Goal: Find specific page/section: Find specific page/section

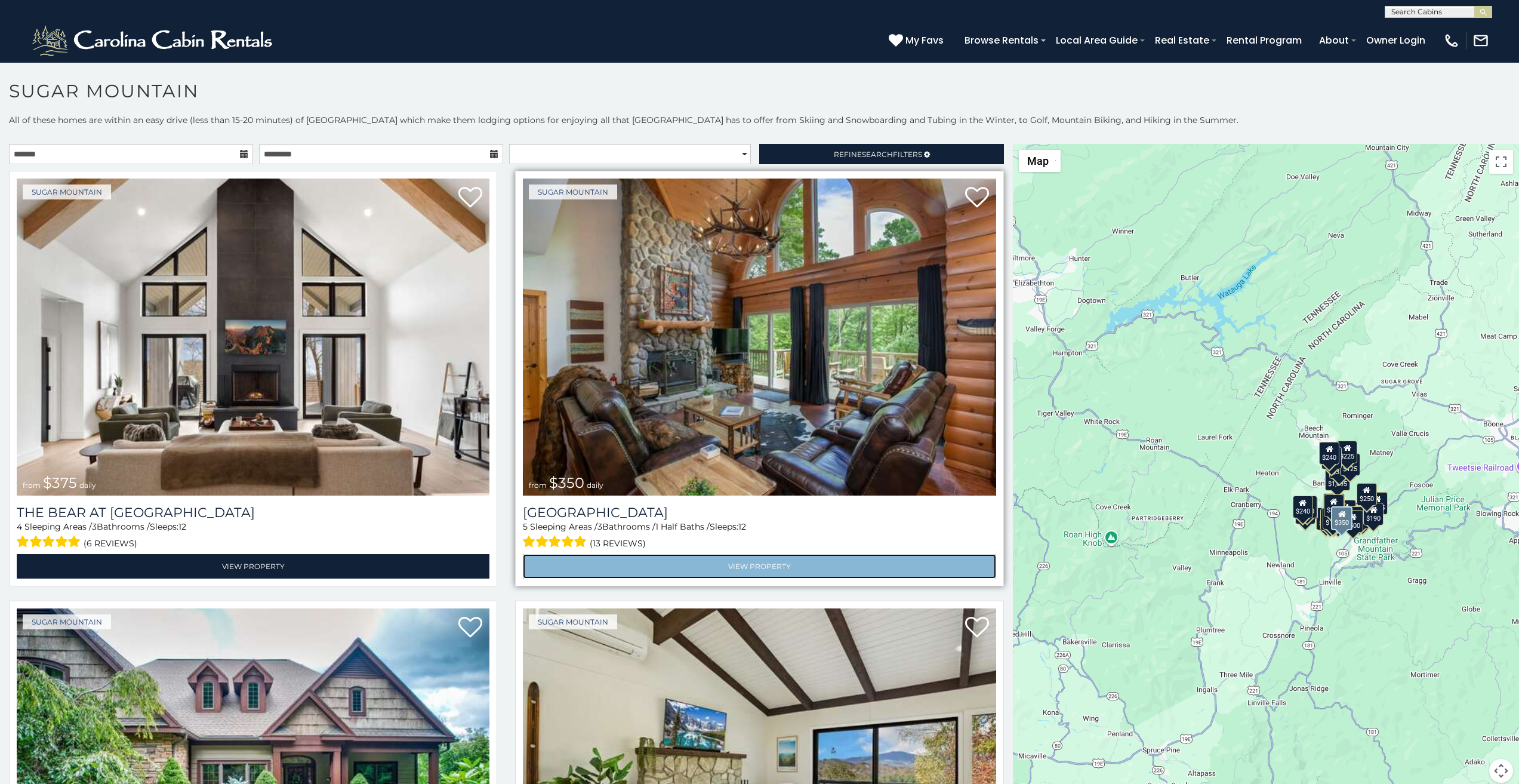
click at [612, 554] on link "View Property" at bounding box center [760, 566] width 473 height 25
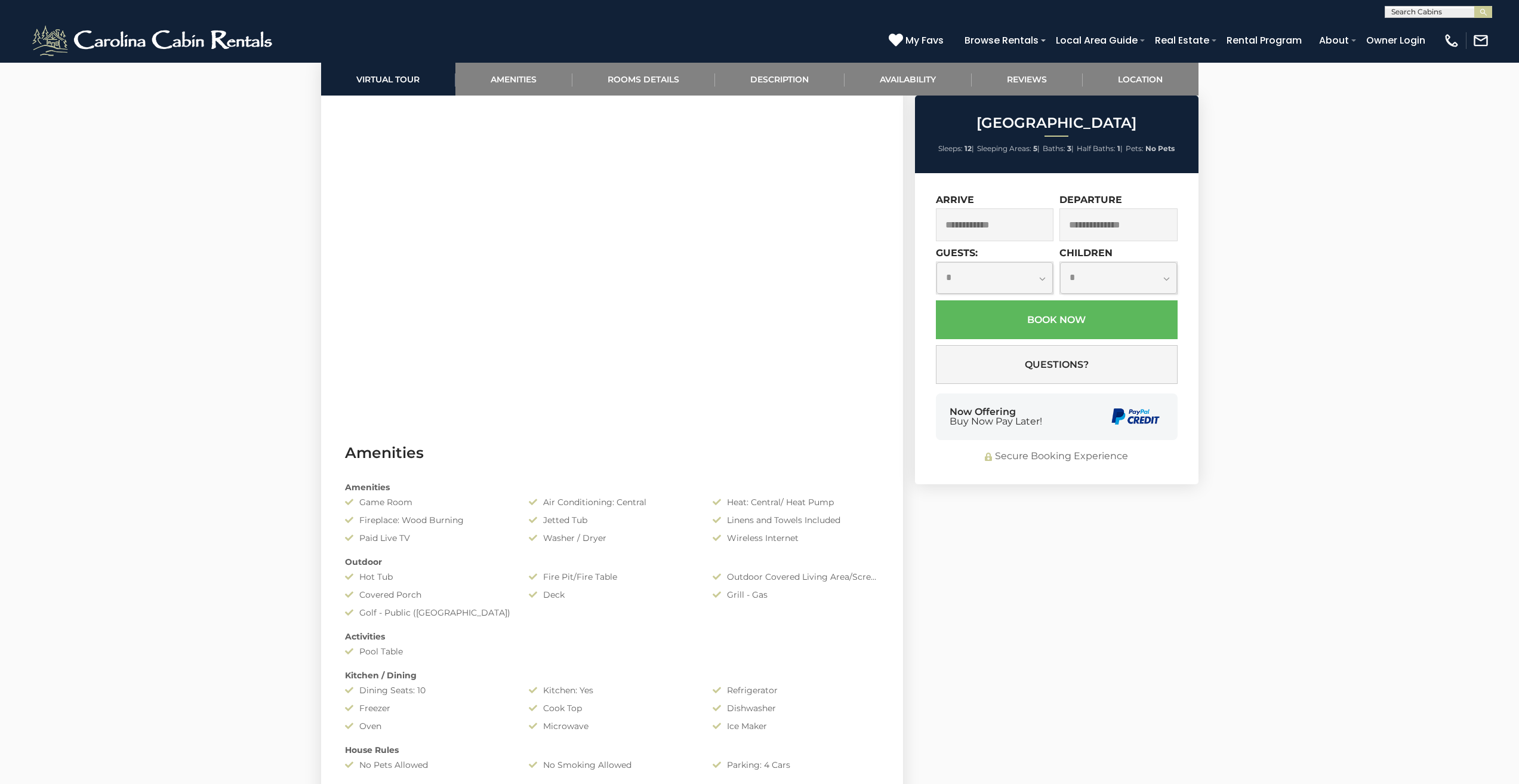
scroll to position [622, 0]
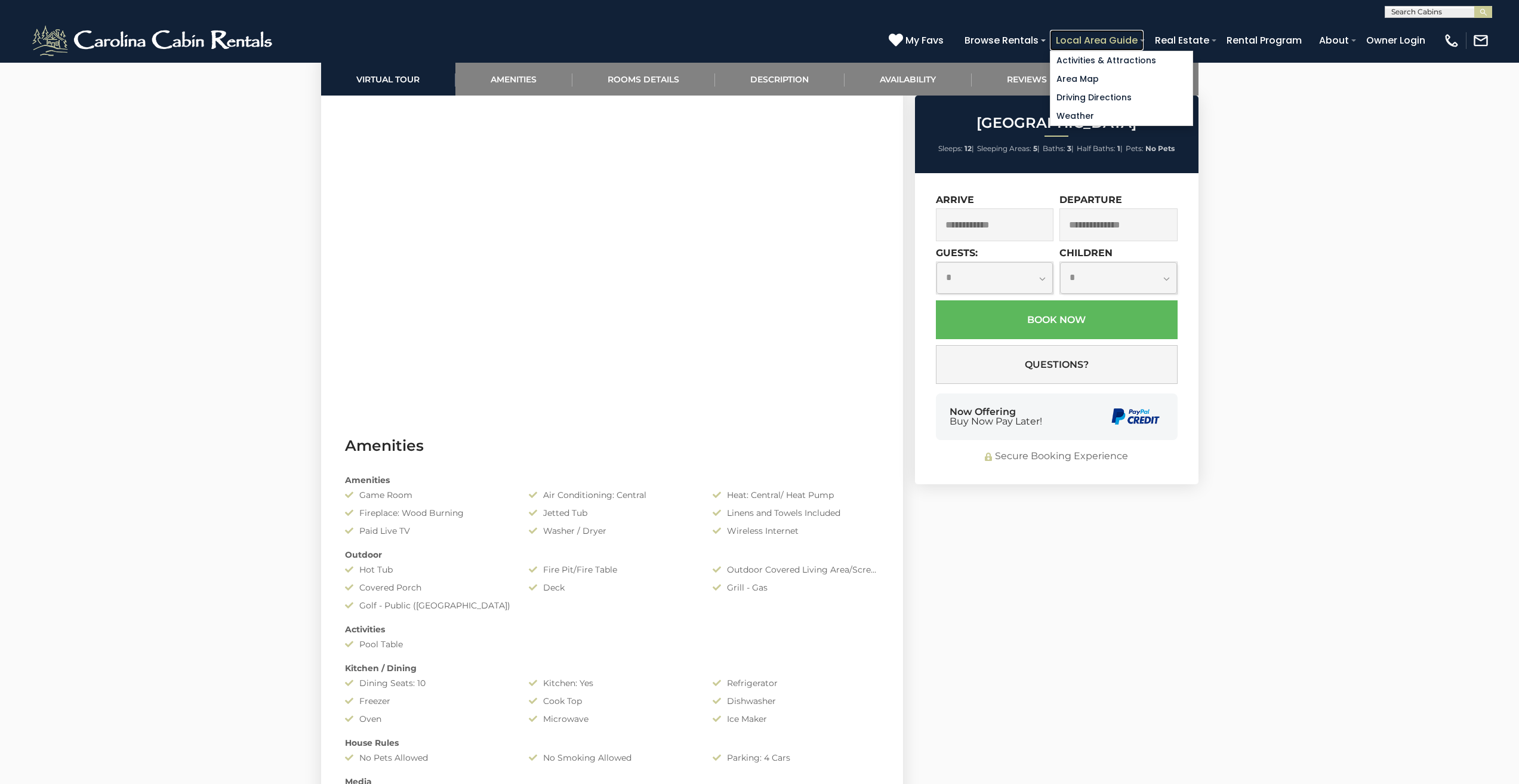
click at [1144, 35] on link "Local Area Guide" at bounding box center [1097, 40] width 94 height 21
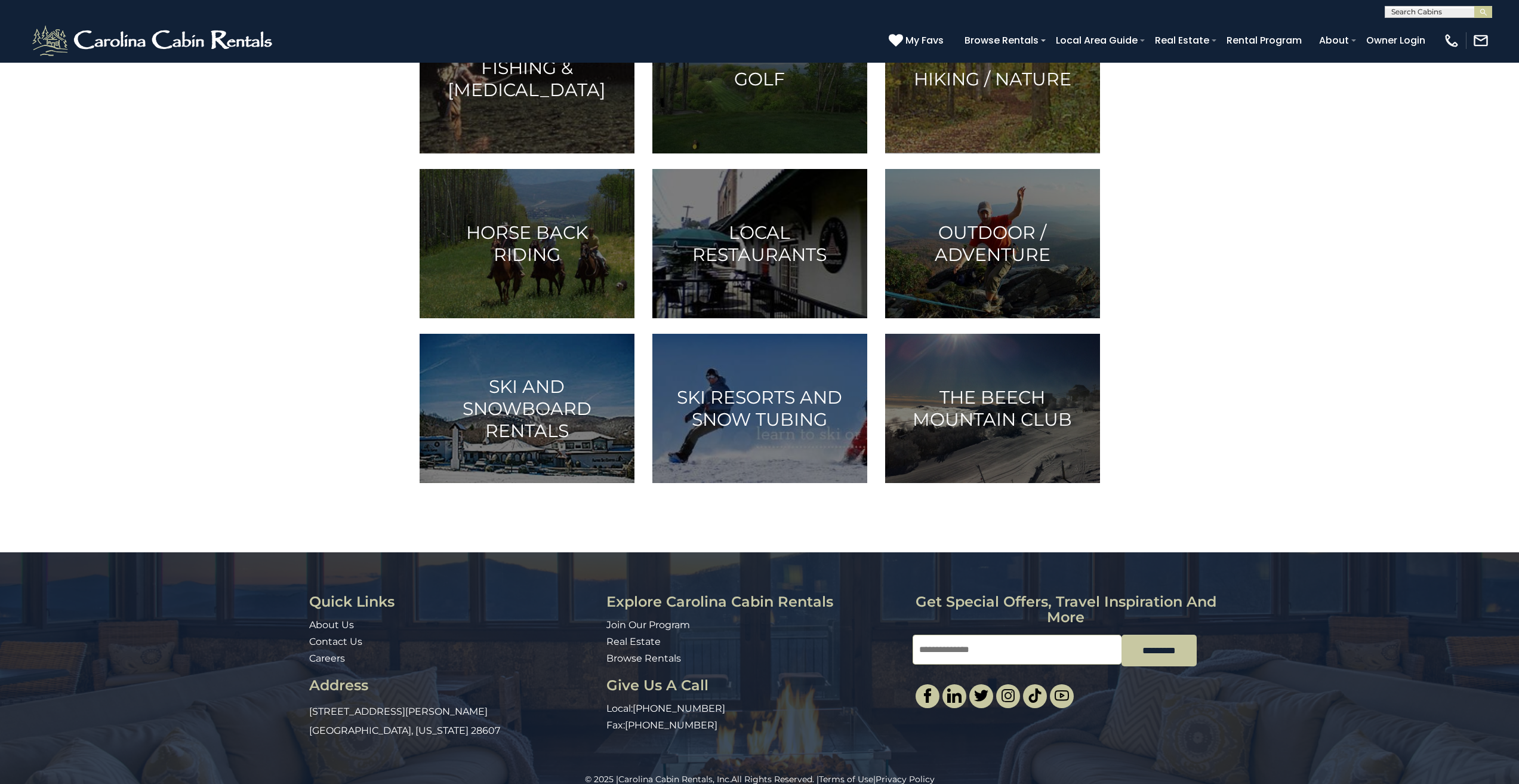
scroll to position [398, 0]
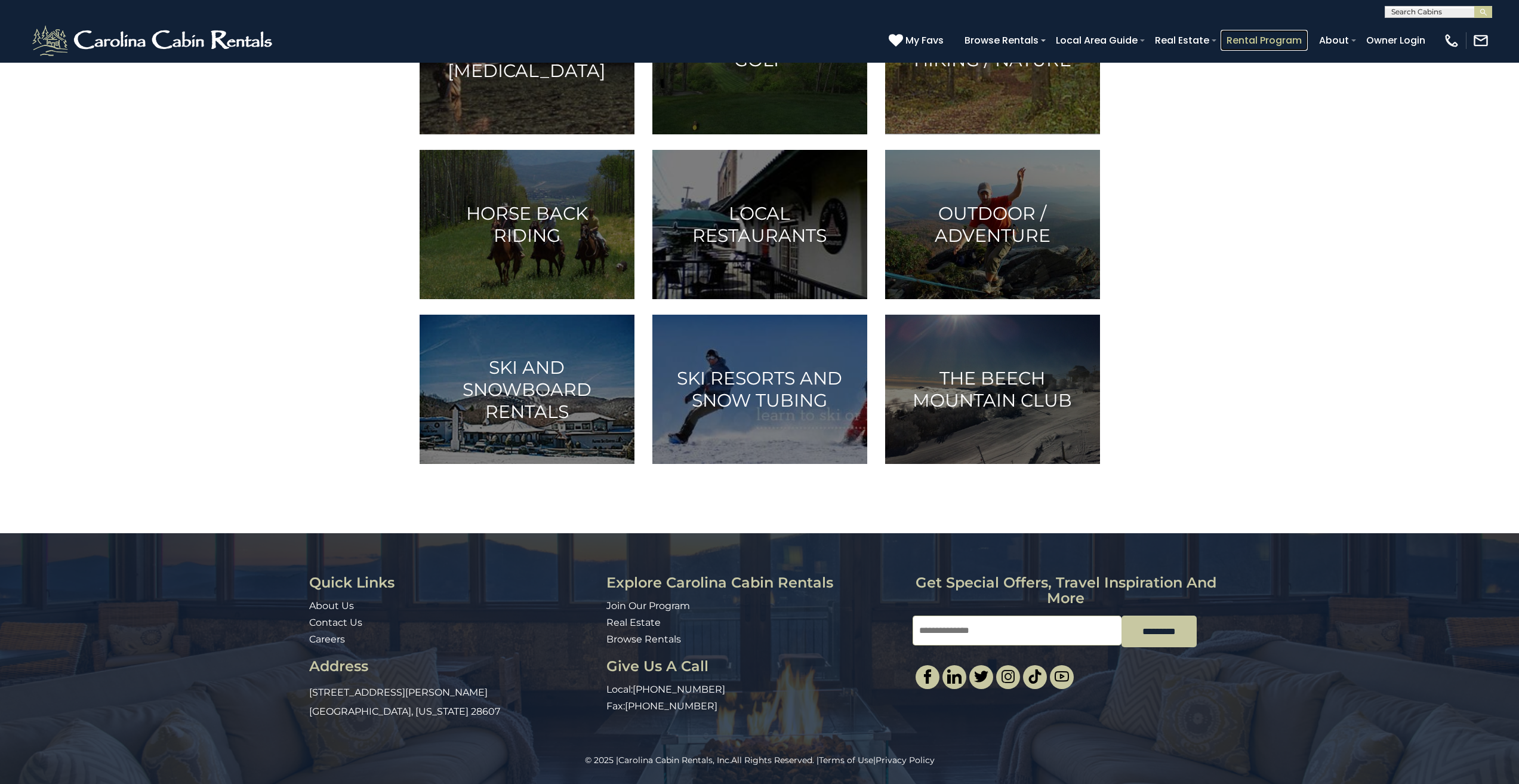
click at [1297, 34] on link "Rental Program" at bounding box center [1264, 40] width 87 height 21
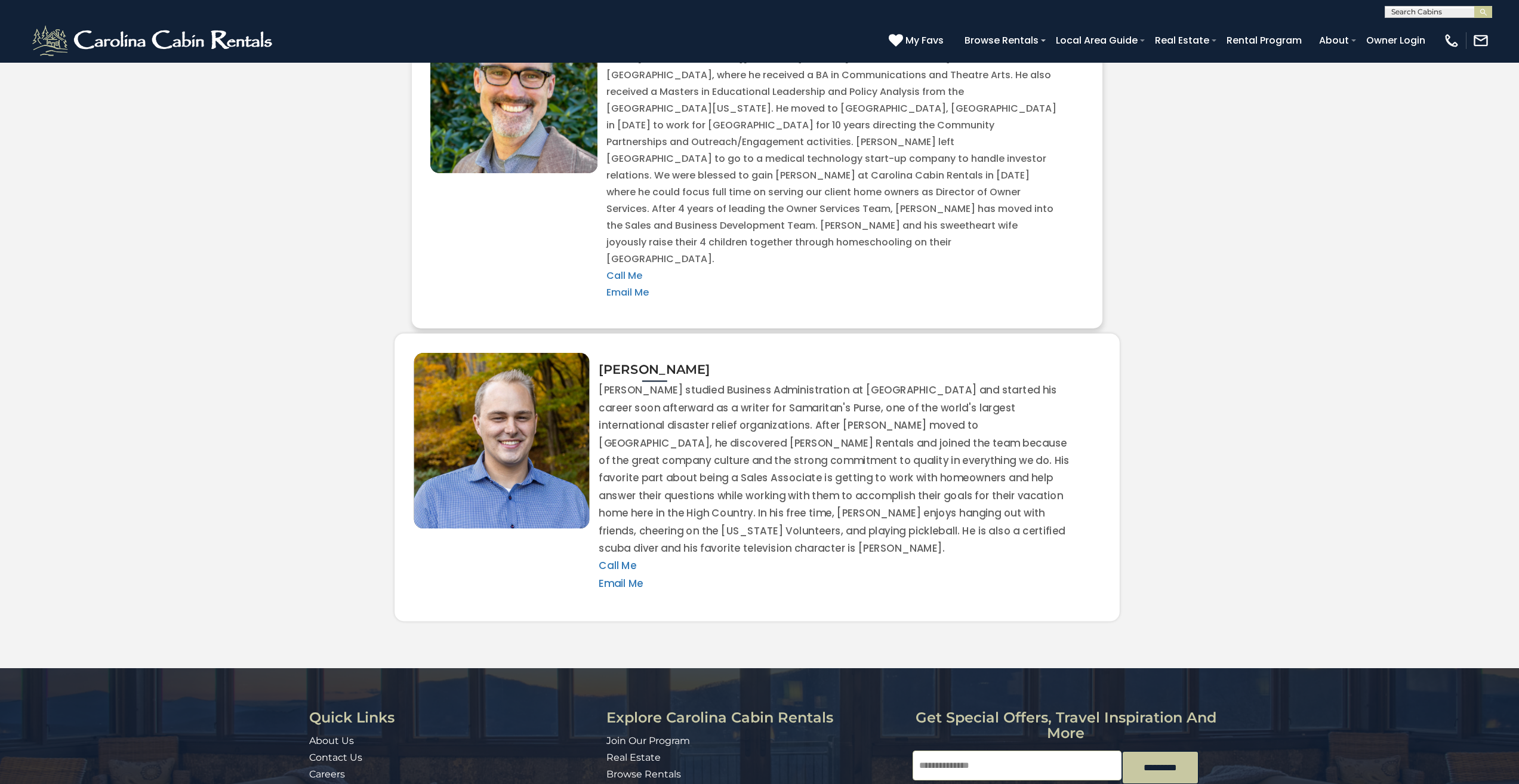
scroll to position [2432, 0]
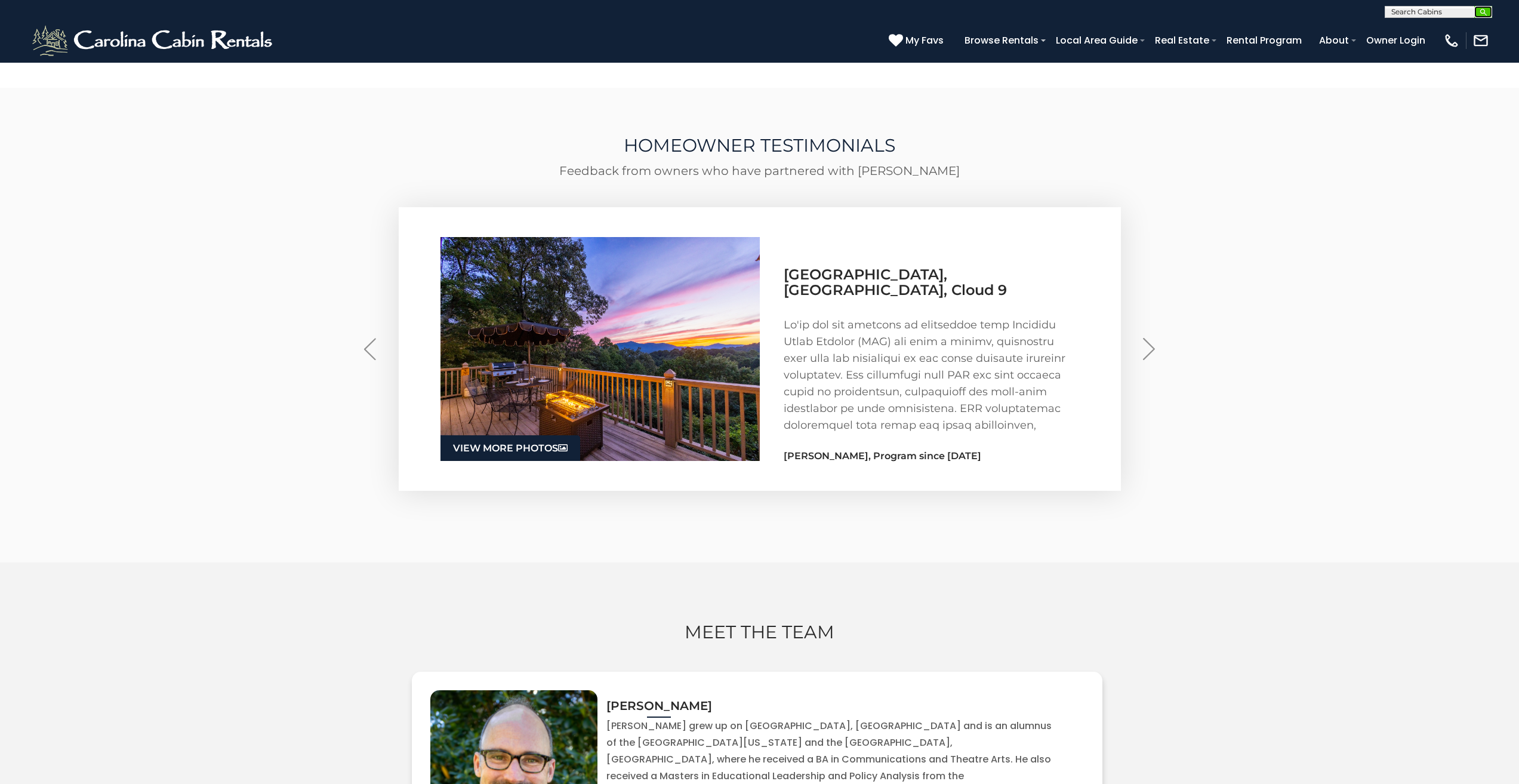
click at [1488, 12] on button "submit" at bounding box center [1483, 12] width 18 height 12
